Goal: Information Seeking & Learning: Learn about a topic

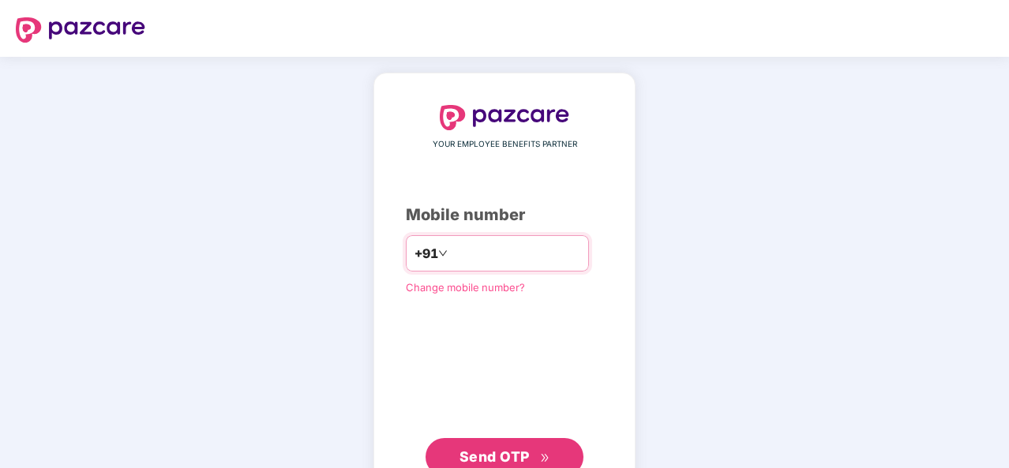
type input "**********"
click at [509, 451] on span "Send OTP" at bounding box center [495, 457] width 70 height 17
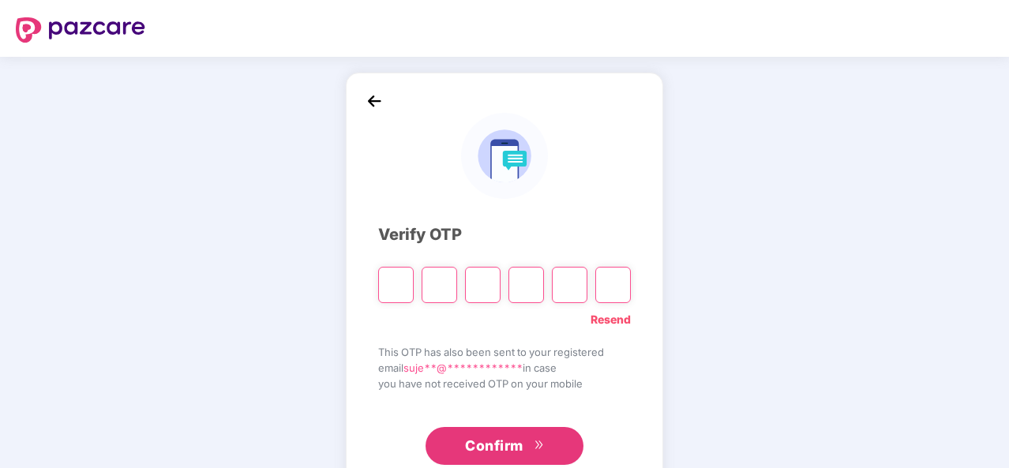
type input "*"
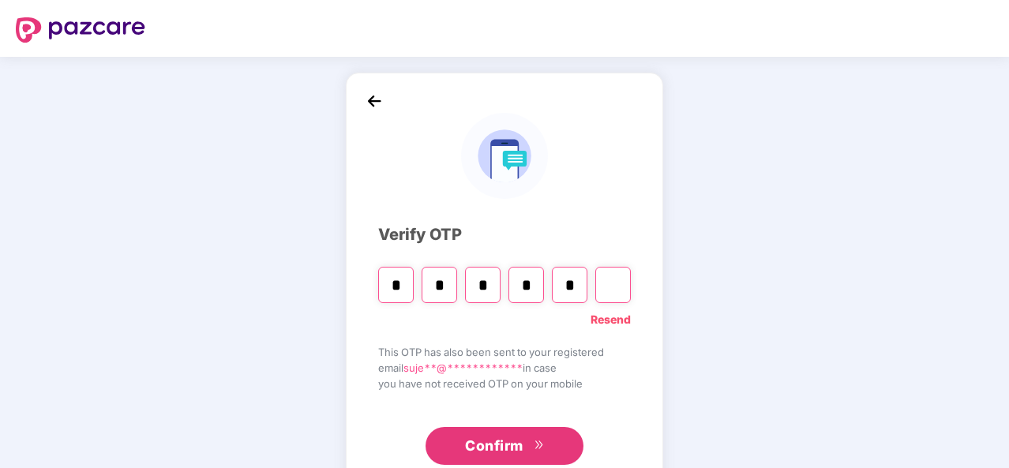
type input "*"
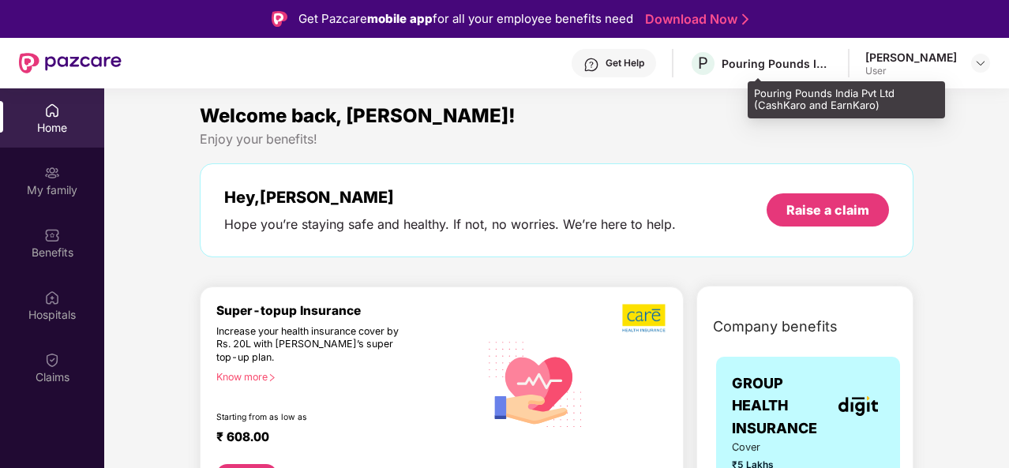
click at [832, 63] on div "Pouring Pounds India Pvt Ltd (CashKaro and EarnKaro)" at bounding box center [777, 63] width 111 height 15
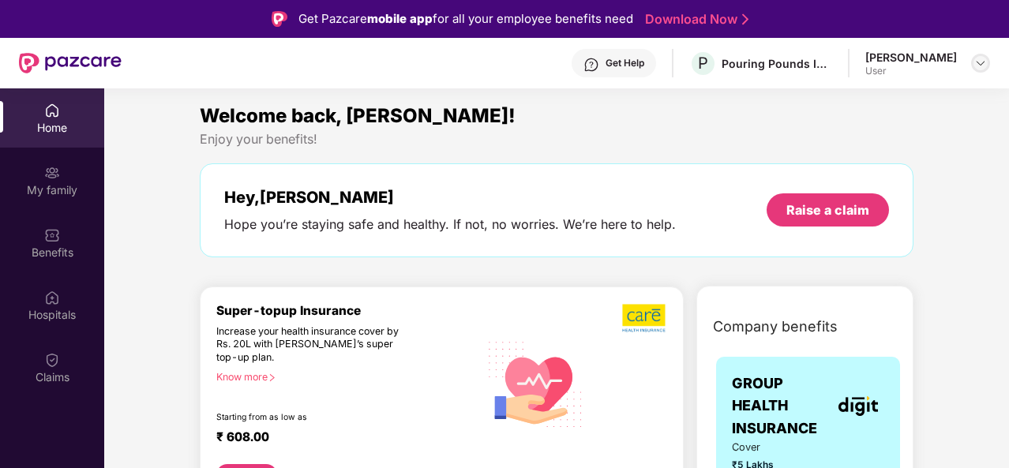
click at [990, 66] on div at bounding box center [980, 63] width 19 height 19
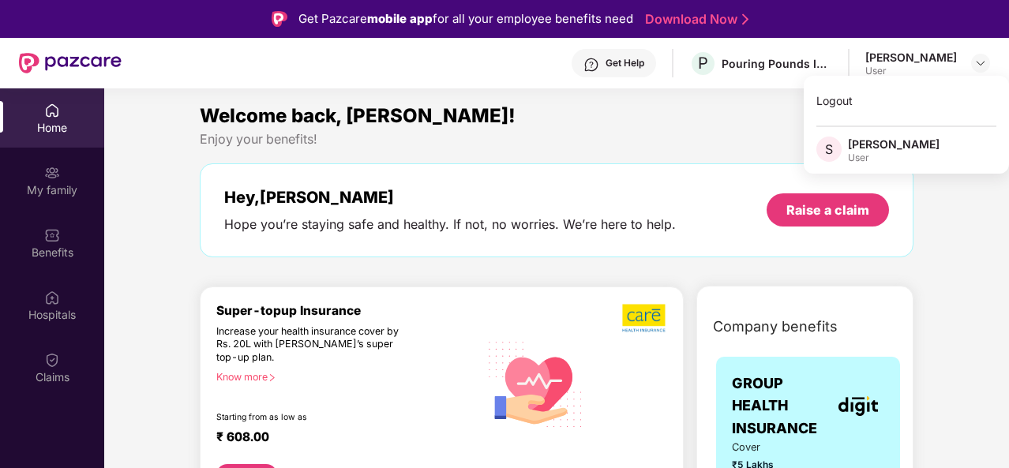
click at [651, 137] on div "Enjoy your benefits!" at bounding box center [557, 139] width 714 height 17
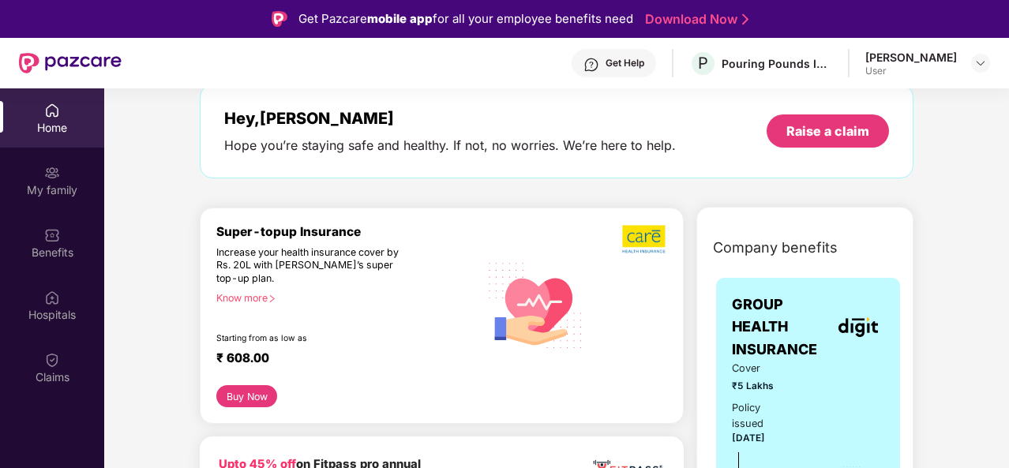
scroll to position [158, 0]
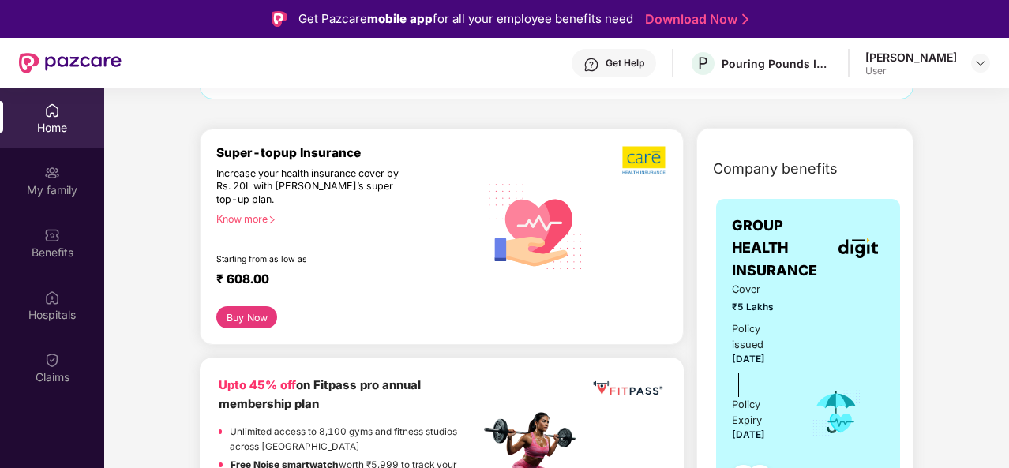
click at [732, 310] on span "₹5 Lakhs" at bounding box center [761, 307] width 58 height 15
drag, startPoint x: 732, startPoint y: 309, endPoint x: 773, endPoint y: 309, distance: 41.1
click at [742, 309] on span "₹5 Lakhs" at bounding box center [761, 307] width 58 height 15
click at [818, 305] on div "Cover ₹5 Lakhs Policy issued [DATE] Policy Expiry [DATE]" at bounding box center [808, 412] width 152 height 261
click at [250, 217] on div "Know more" at bounding box center [343, 218] width 254 height 11
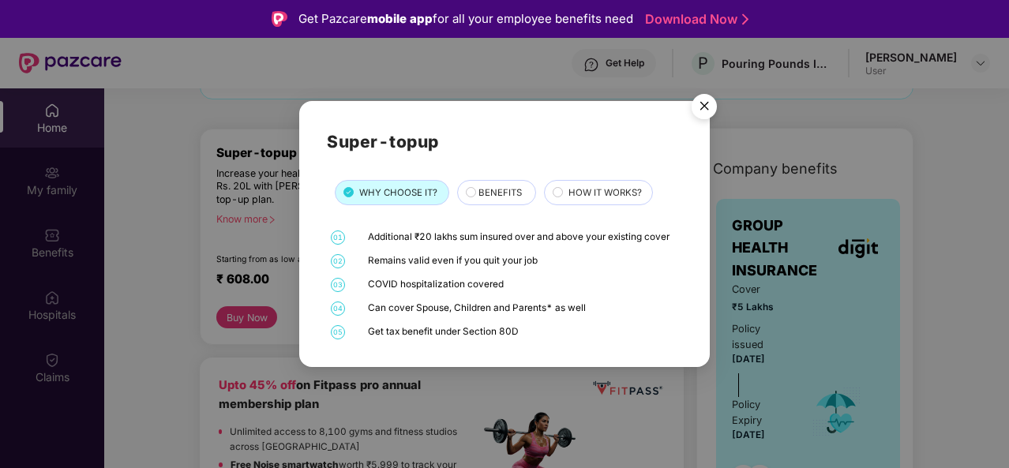
scroll to position [79, 0]
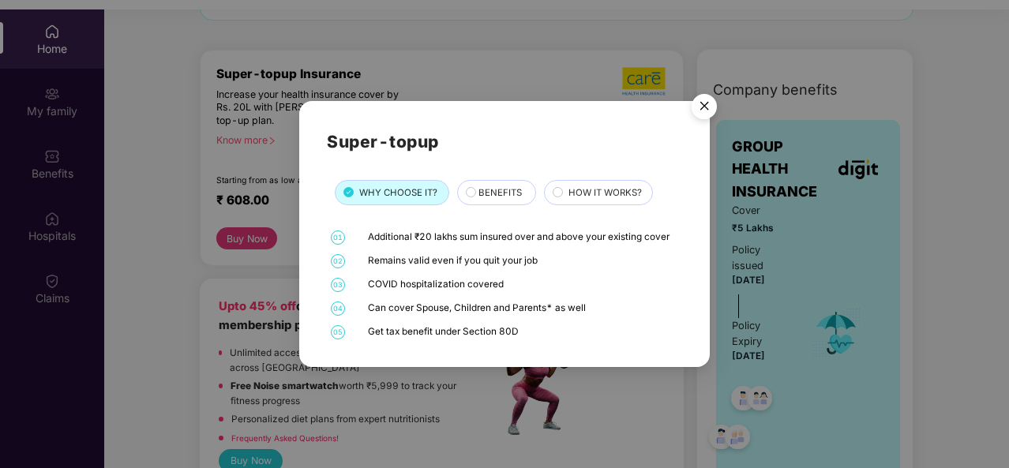
click at [491, 184] on div "BENEFITS" at bounding box center [496, 192] width 79 height 25
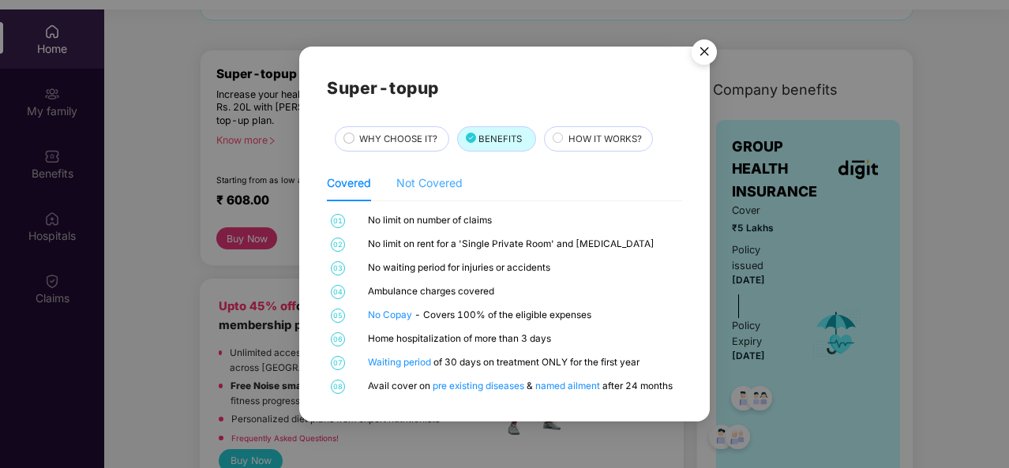
click at [417, 173] on div "Not Covered" at bounding box center [429, 183] width 66 height 36
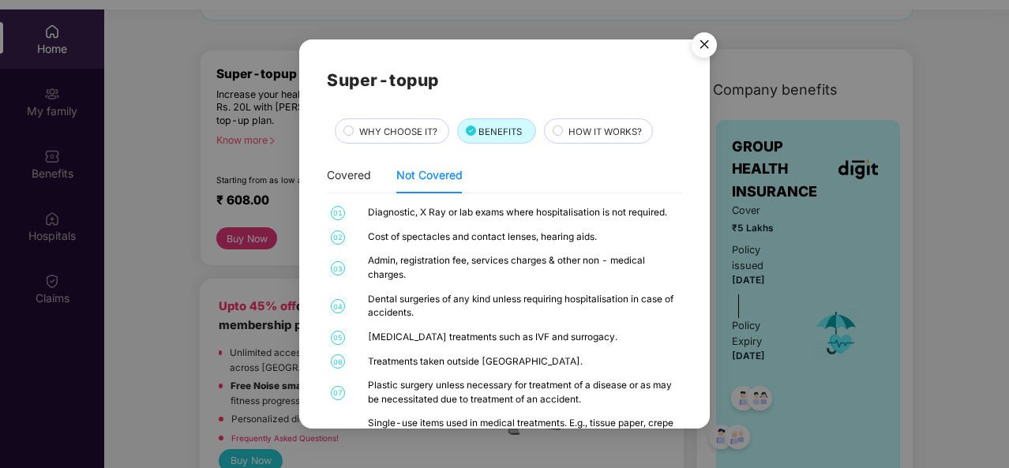
click at [585, 138] on span "HOW IT WORKS?" at bounding box center [605, 132] width 73 height 14
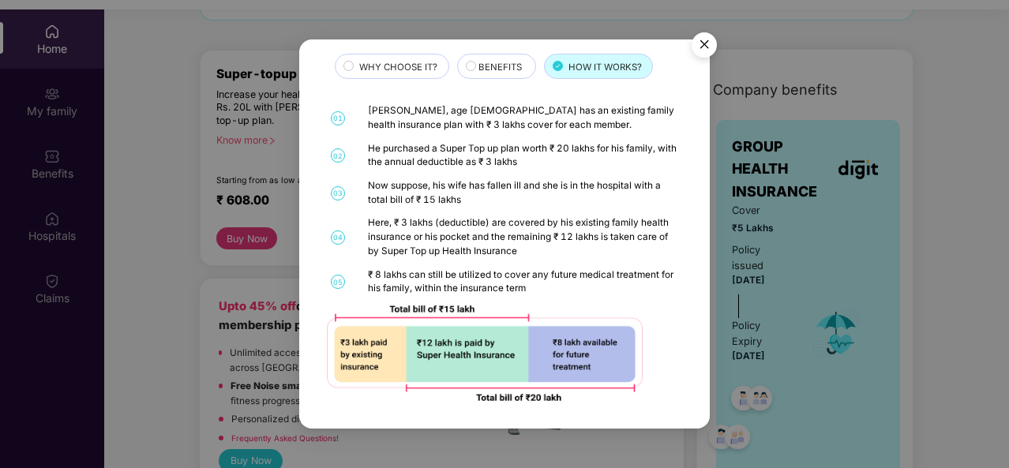
scroll to position [88, 0]
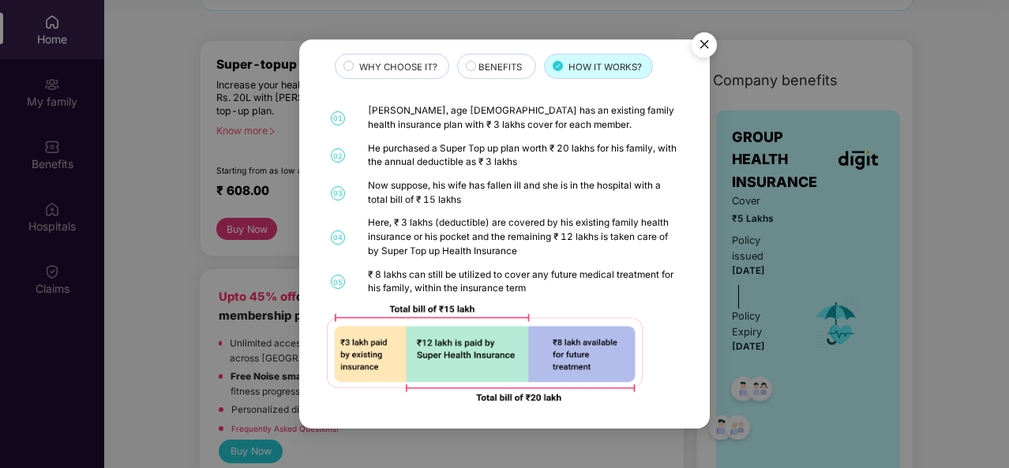
click at [705, 43] on img "Close" at bounding box center [704, 47] width 44 height 44
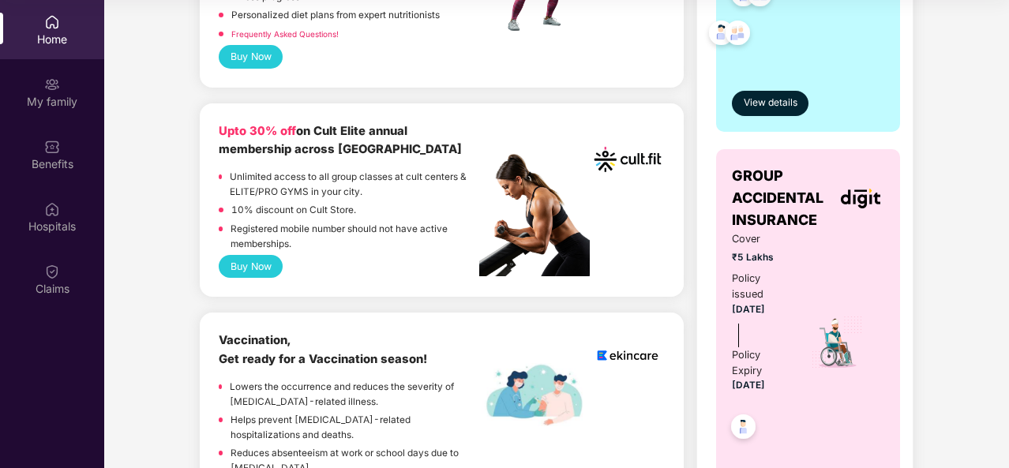
scroll to position [869, 0]
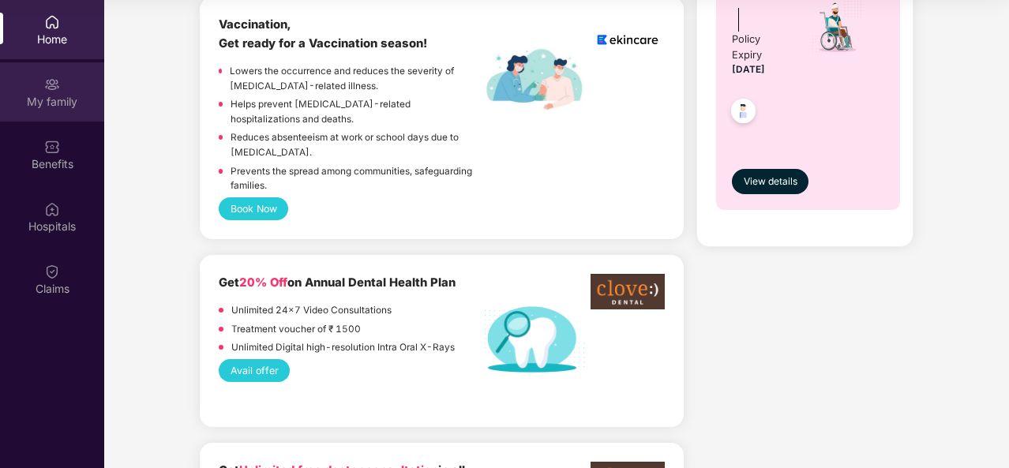
click at [54, 94] on div "My family" at bounding box center [52, 102] width 104 height 16
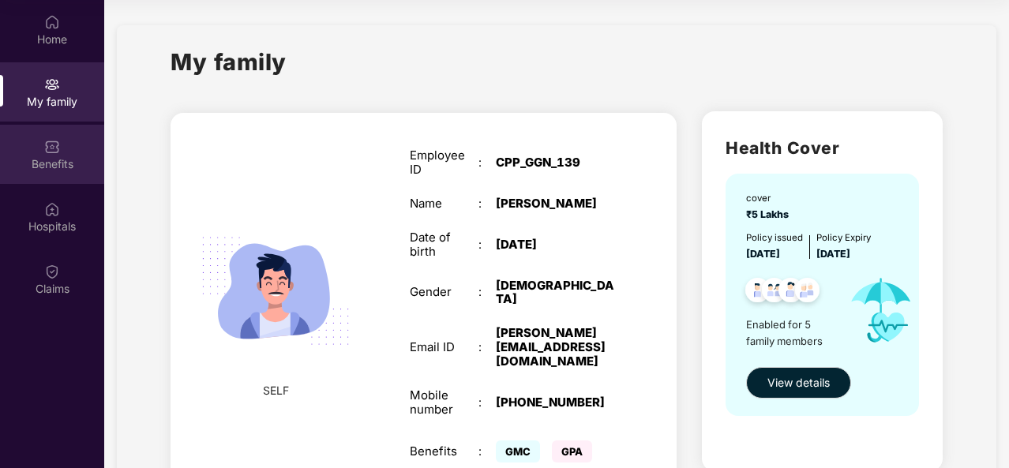
click at [54, 165] on div "Benefits" at bounding box center [52, 164] width 104 height 16
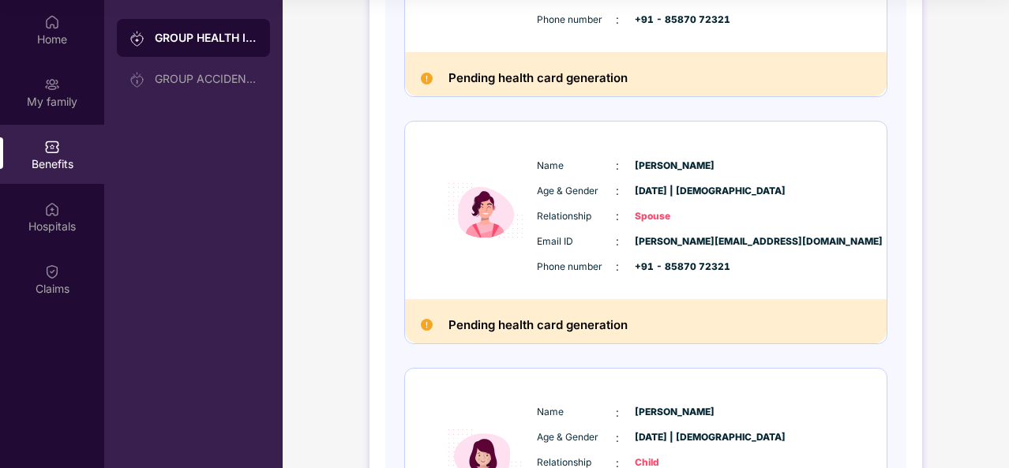
scroll to position [108, 0]
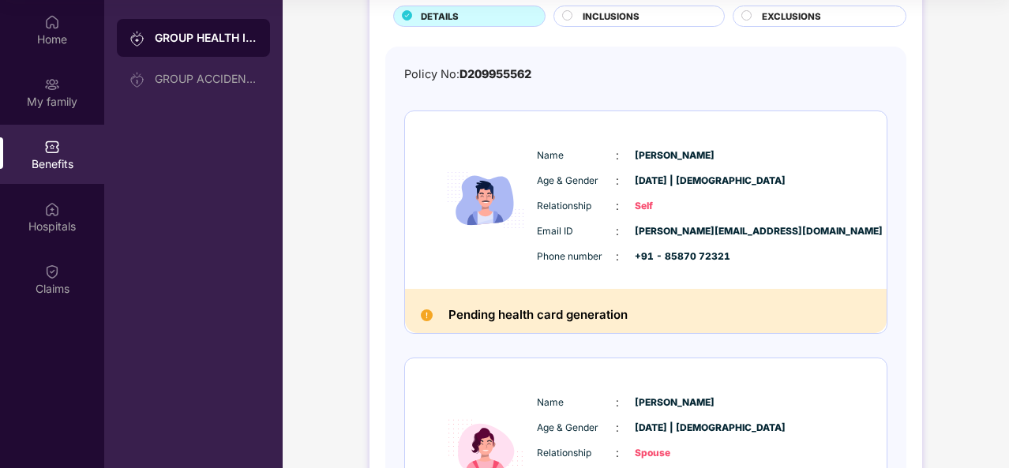
click at [567, 310] on h2 "Pending health card generation" at bounding box center [538, 315] width 179 height 21
click at [612, 9] on span "INCLUSIONS" at bounding box center [611, 16] width 57 height 14
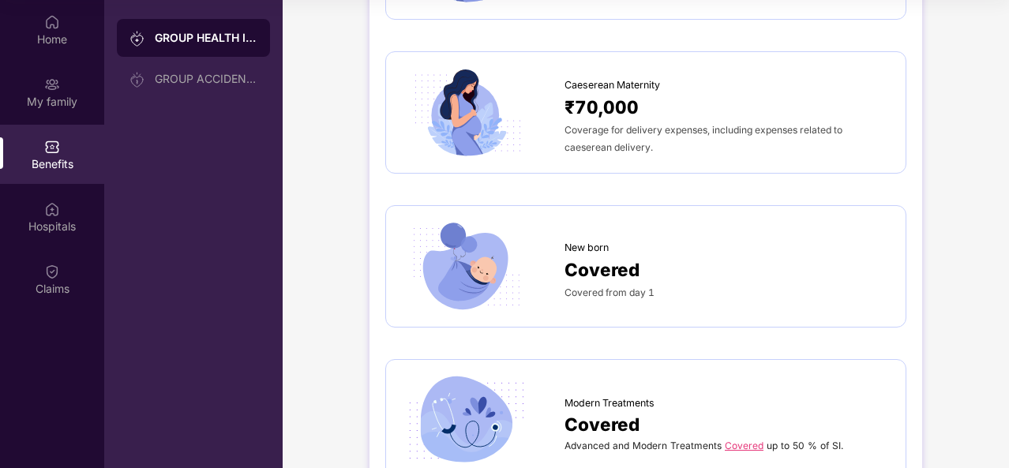
scroll to position [2004, 0]
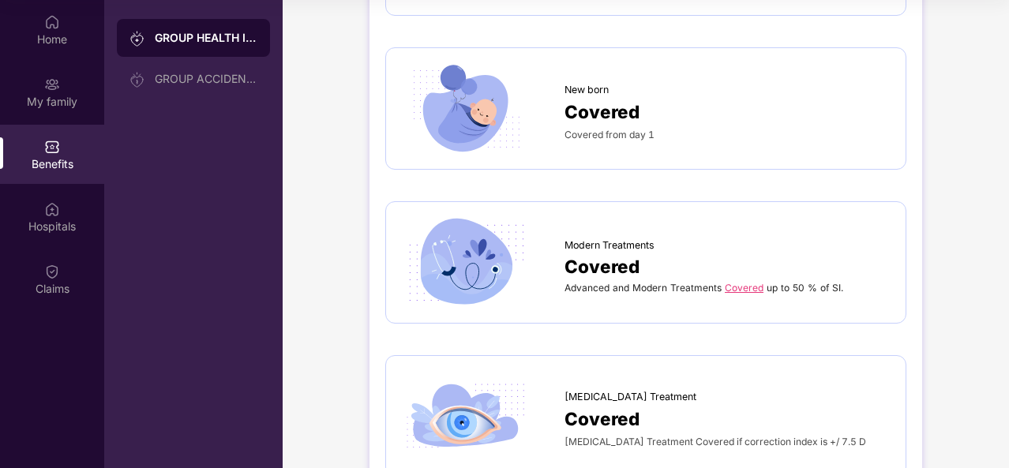
click at [636, 132] on span "Covered from day 1" at bounding box center [610, 135] width 90 height 12
click at [593, 129] on span "Covered from day 1" at bounding box center [610, 135] width 90 height 12
click at [602, 105] on span "Covered" at bounding box center [602, 112] width 75 height 28
click at [79, 227] on div "Hospitals" at bounding box center [52, 227] width 104 height 16
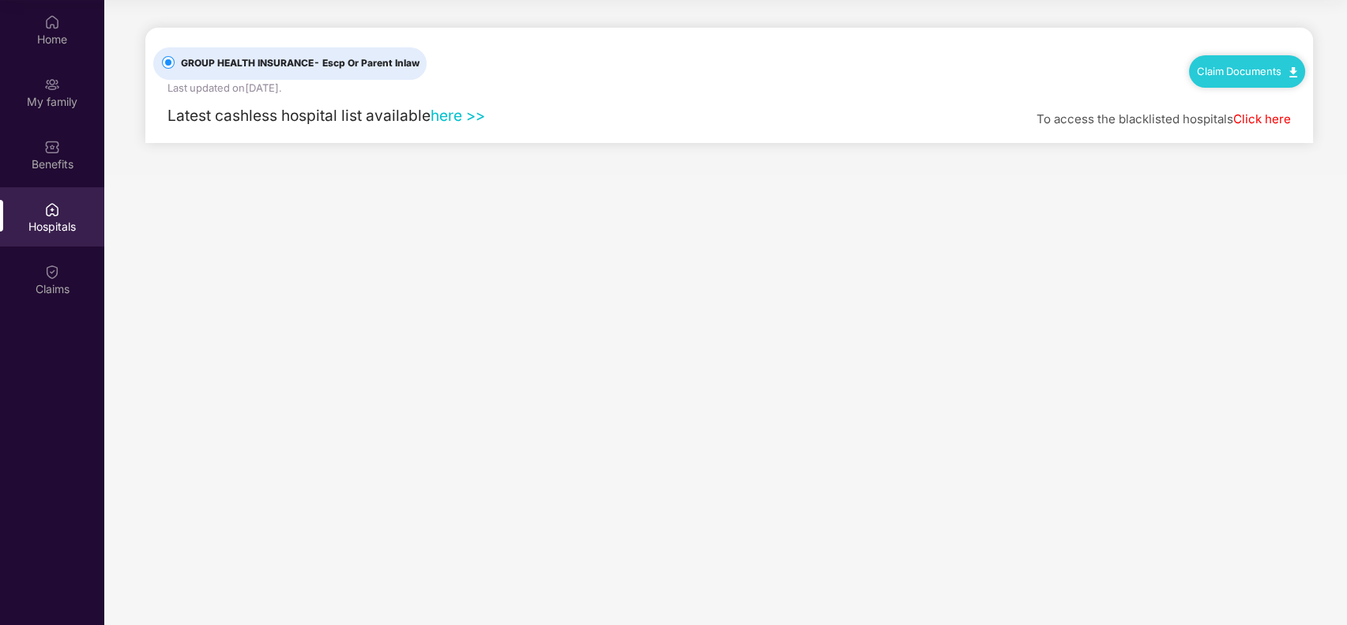
click at [469, 116] on link "here >>" at bounding box center [457, 115] width 54 height 19
